Goal: Book appointment/travel/reservation

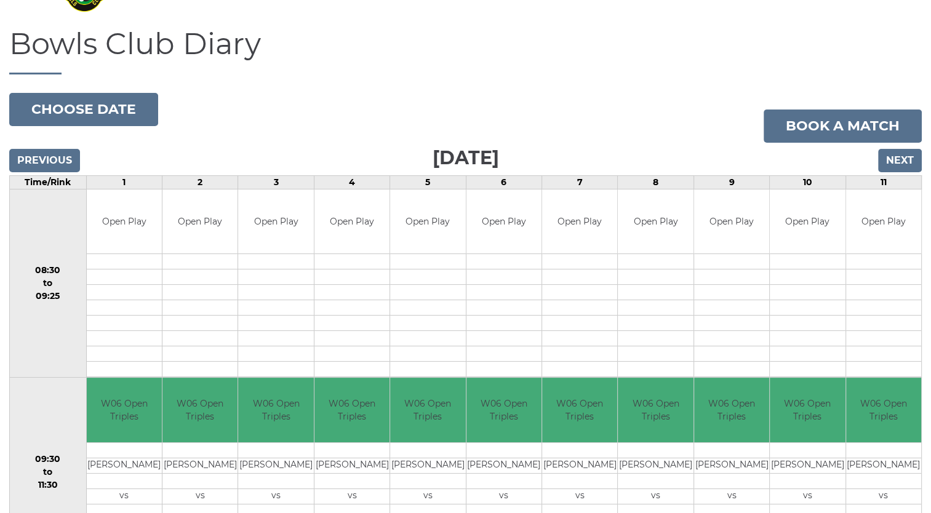
scroll to position [97, 0]
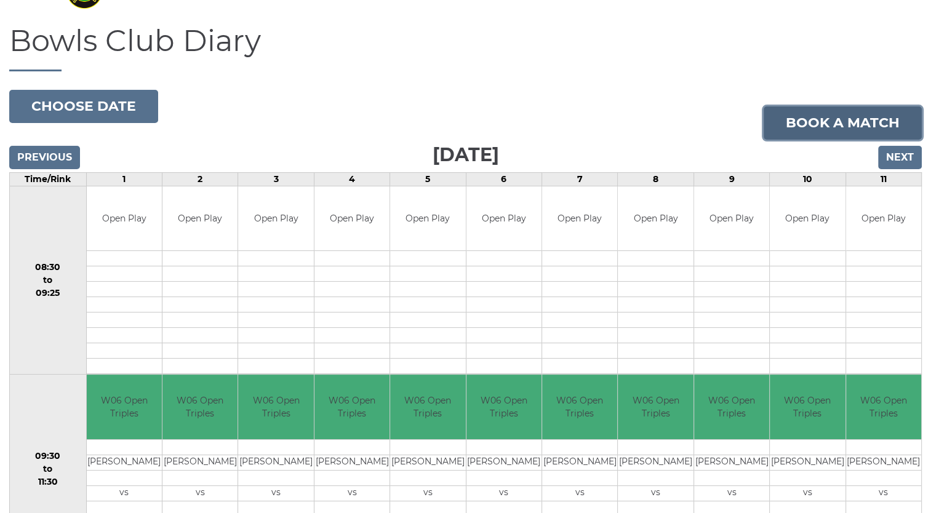
click at [832, 122] on link "Book a match" at bounding box center [843, 122] width 158 height 33
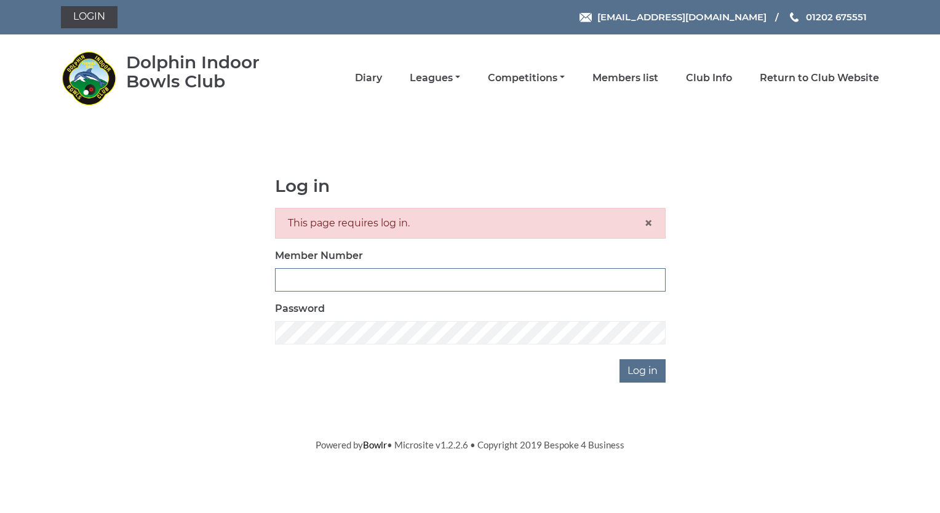
click at [299, 280] on input "Member Number" at bounding box center [470, 279] width 391 height 23
type input "4032"
click at [652, 370] on input "Log in" at bounding box center [643, 370] width 46 height 23
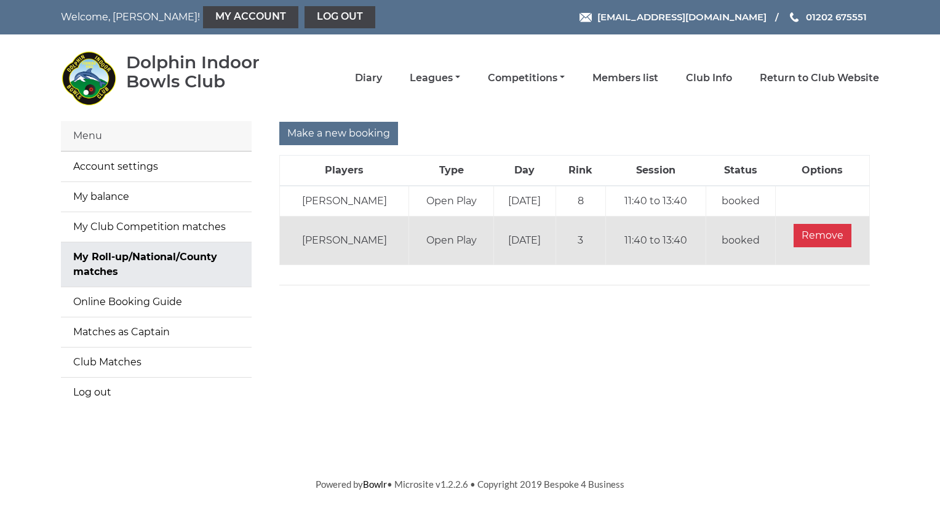
click at [747, 201] on td "booked" at bounding box center [740, 201] width 69 height 31
click at [320, 205] on td "[PERSON_NAME]" at bounding box center [344, 201] width 129 height 31
click at [348, 183] on th "Players" at bounding box center [344, 171] width 129 height 31
click at [734, 196] on td "booked" at bounding box center [740, 201] width 69 height 31
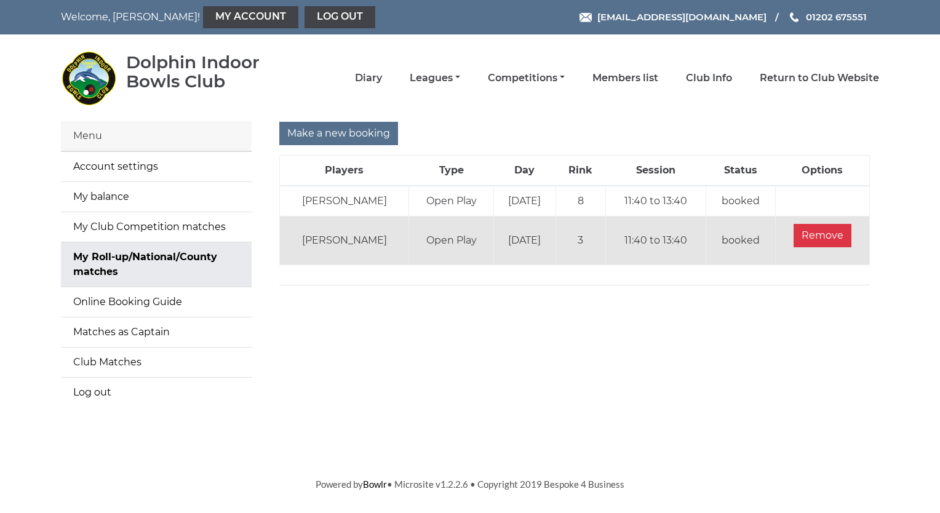
click at [436, 239] on td "Open Play" at bounding box center [451, 241] width 85 height 49
click at [360, 207] on td "John NOAKES" at bounding box center [344, 201] width 129 height 31
drag, startPoint x: 360, startPoint y: 207, endPoint x: 742, endPoint y: 198, distance: 382.2
click at [742, 198] on td "booked" at bounding box center [740, 201] width 69 height 31
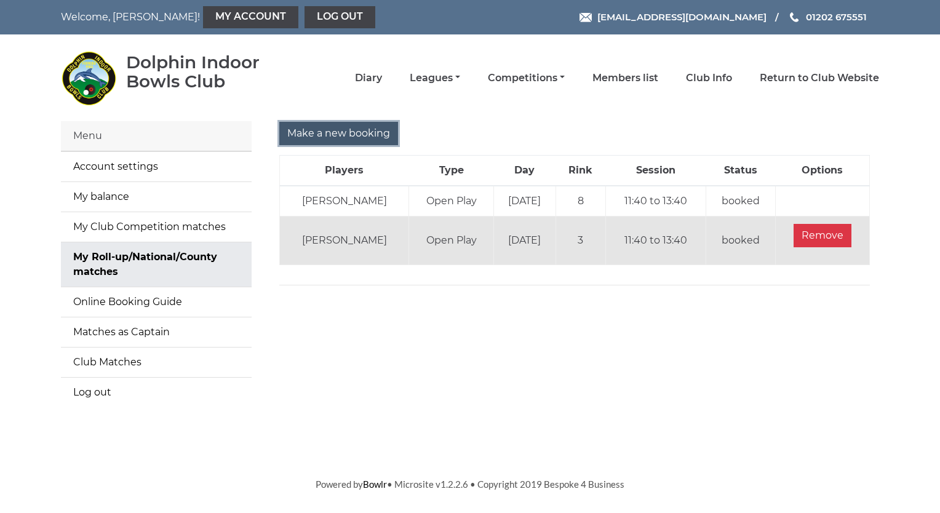
click at [324, 132] on input "Make a new booking" at bounding box center [338, 133] width 119 height 23
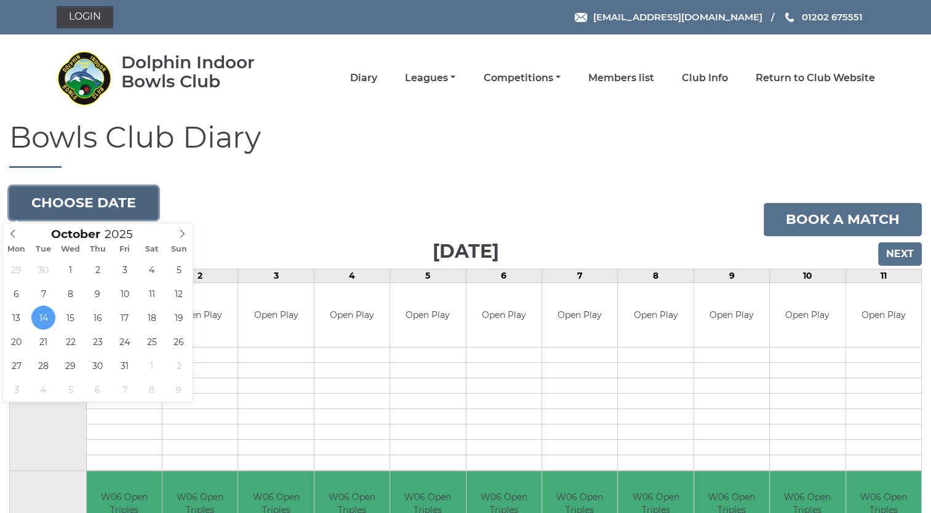
click at [122, 203] on button "Choose date" at bounding box center [83, 202] width 149 height 33
type input "2025-10-28"
click at [92, 205] on button "Choose date" at bounding box center [83, 202] width 149 height 33
type input "[DATE]"
